Goal: Find specific page/section: Find specific page/section

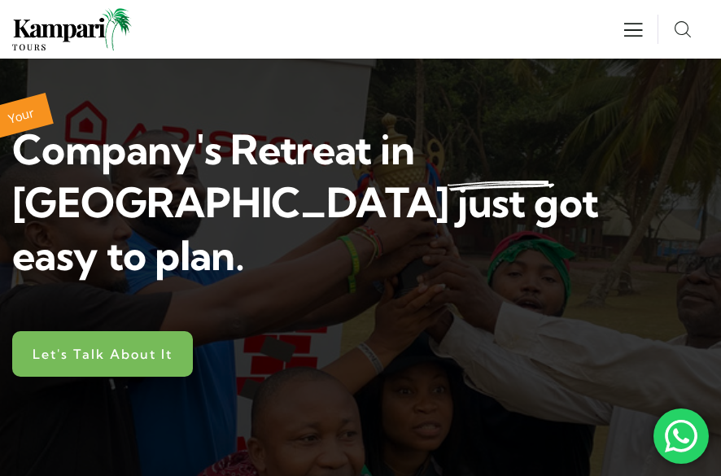
click at [143, 347] on span "Let's Talk About It" at bounding box center [103, 353] width 140 height 13
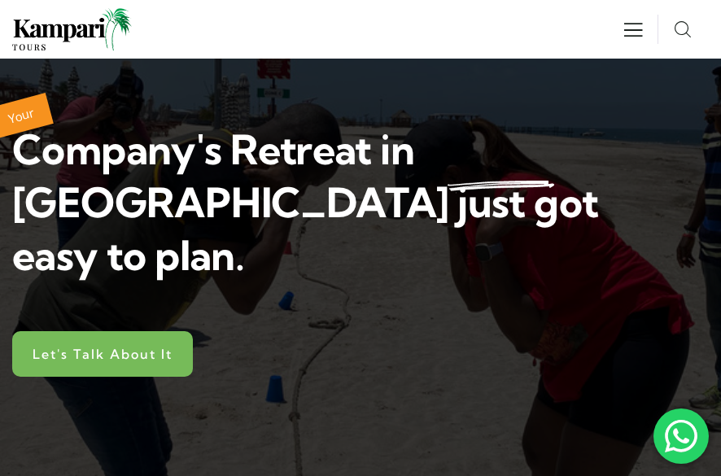
click at [143, 347] on span "Let's Talk About It" at bounding box center [103, 353] width 140 height 13
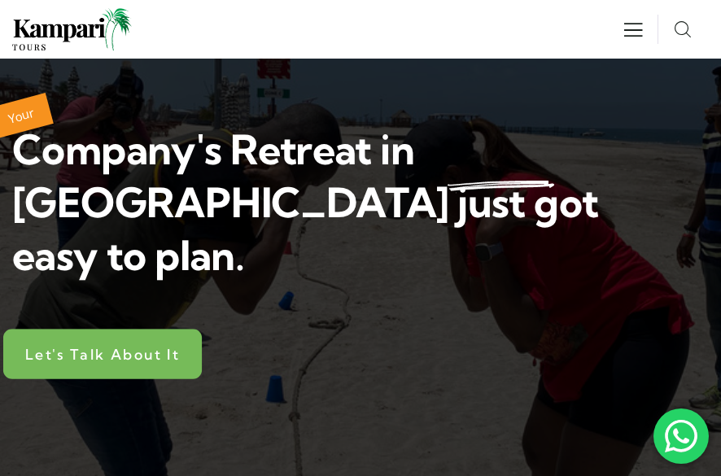
click at [89, 346] on span "Let's Talk About It" at bounding box center [102, 353] width 154 height 15
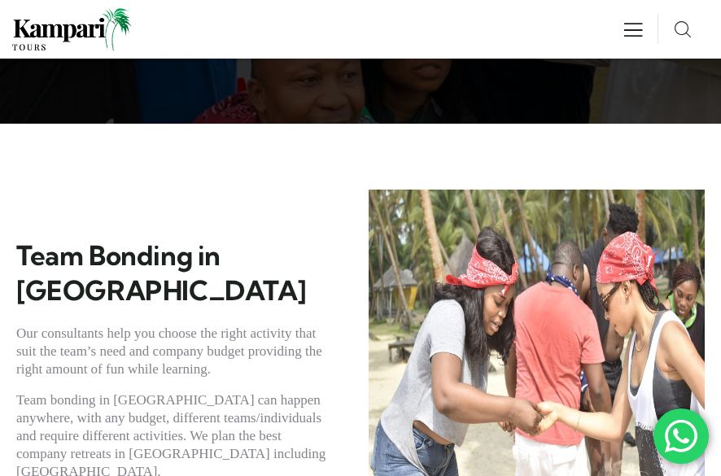
scroll to position [373, 0]
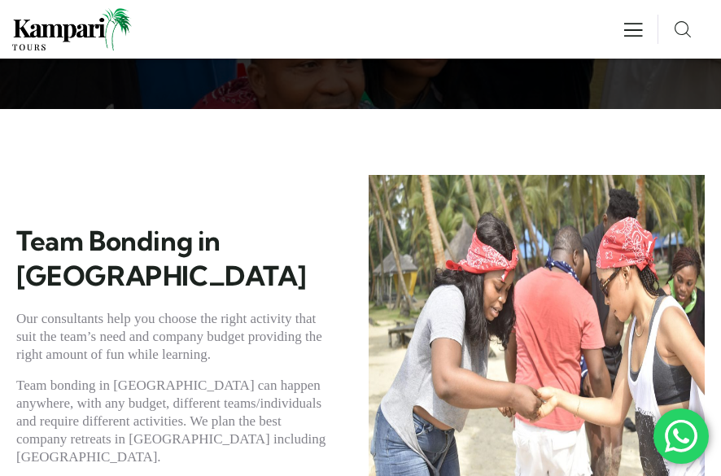
click at [717, 109] on div "Team Bonding in [GEOGRAPHIC_DATA] Our consultants help you choose the right act…" at bounding box center [360, 411] width 721 height 604
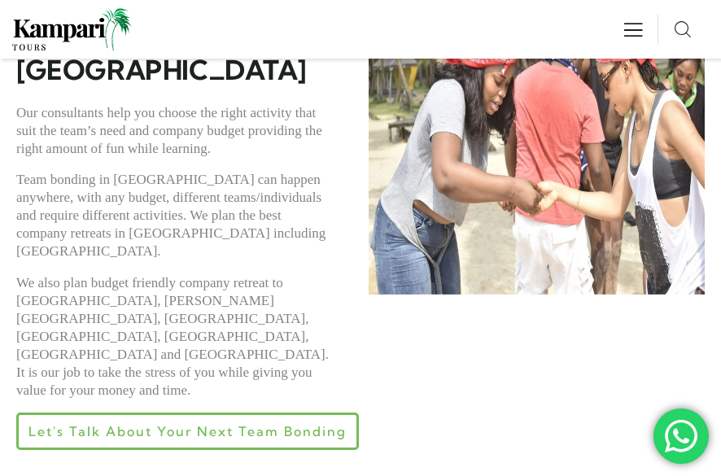
scroll to position [0, 0]
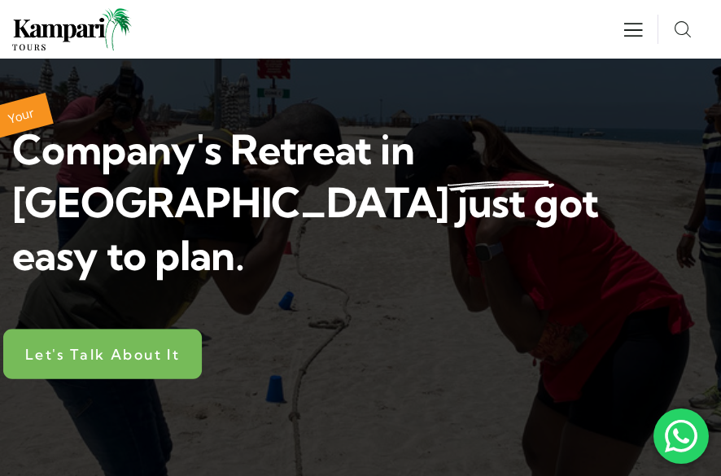
click at [128, 346] on span "Let's Talk About It" at bounding box center [102, 353] width 154 height 15
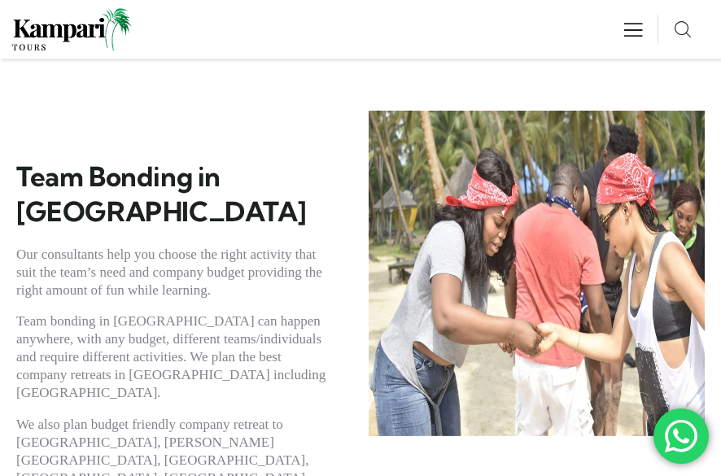
scroll to position [551, 0]
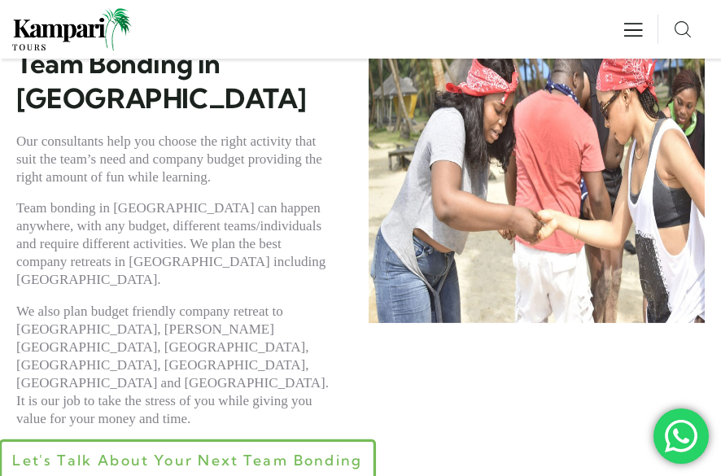
click at [257, 452] on span "Let's Talk About Your Next Team Bonding" at bounding box center [187, 459] width 350 height 15
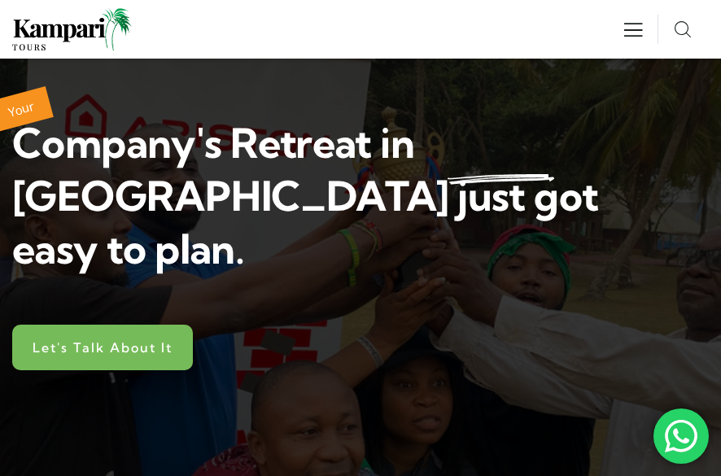
scroll to position [0, 0]
